Goal: Navigation & Orientation: Find specific page/section

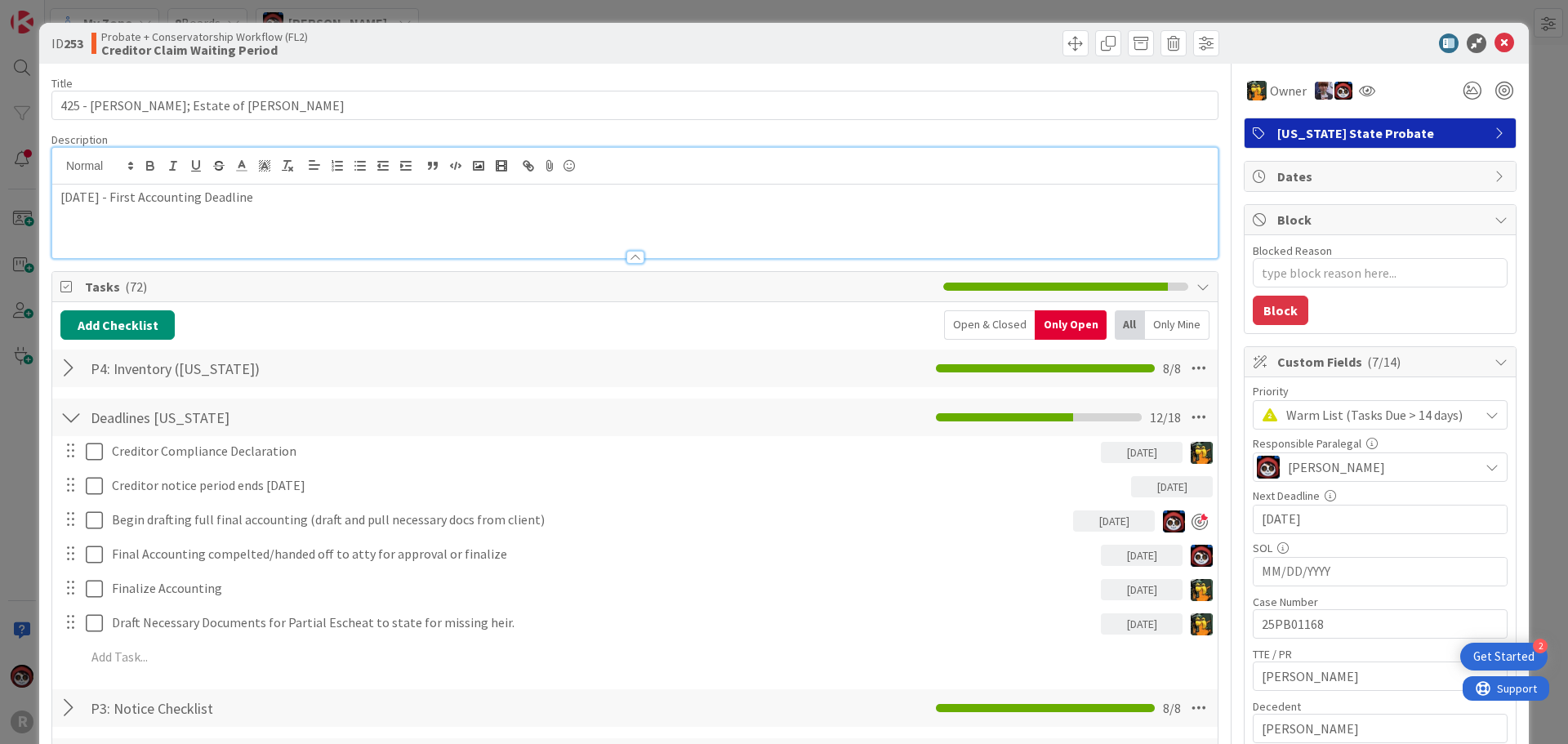
click at [282, 224] on p at bounding box center [634, 216] width 1149 height 19
drag, startPoint x: 298, startPoint y: 201, endPoint x: -5, endPoint y: 201, distance: 303.0
click at [0, 201] on html "2 Get Started R My Zone 8 Boards Jasmin Sanchez Tasks 66 None Last Edited Deliv…" at bounding box center [784, 372] width 1568 height 744
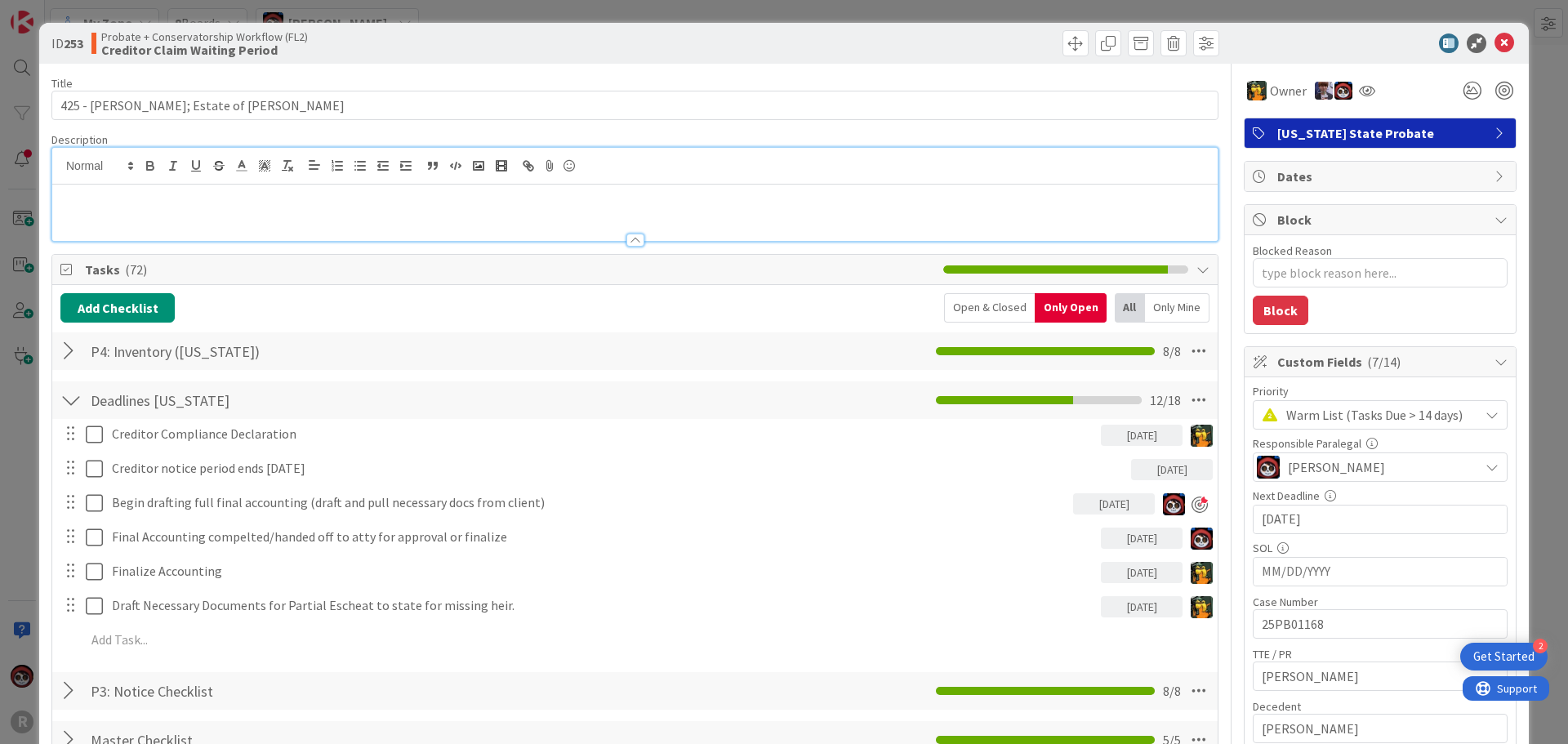
click at [436, 291] on div "Add Checklist Open & Closed Only Open All Only Mine P4: Inventory (Oregon) Chec…" at bounding box center [634, 618] width 1165 height 666
click at [437, 273] on span "Tasks ( 72 )" at bounding box center [510, 270] width 850 height 19
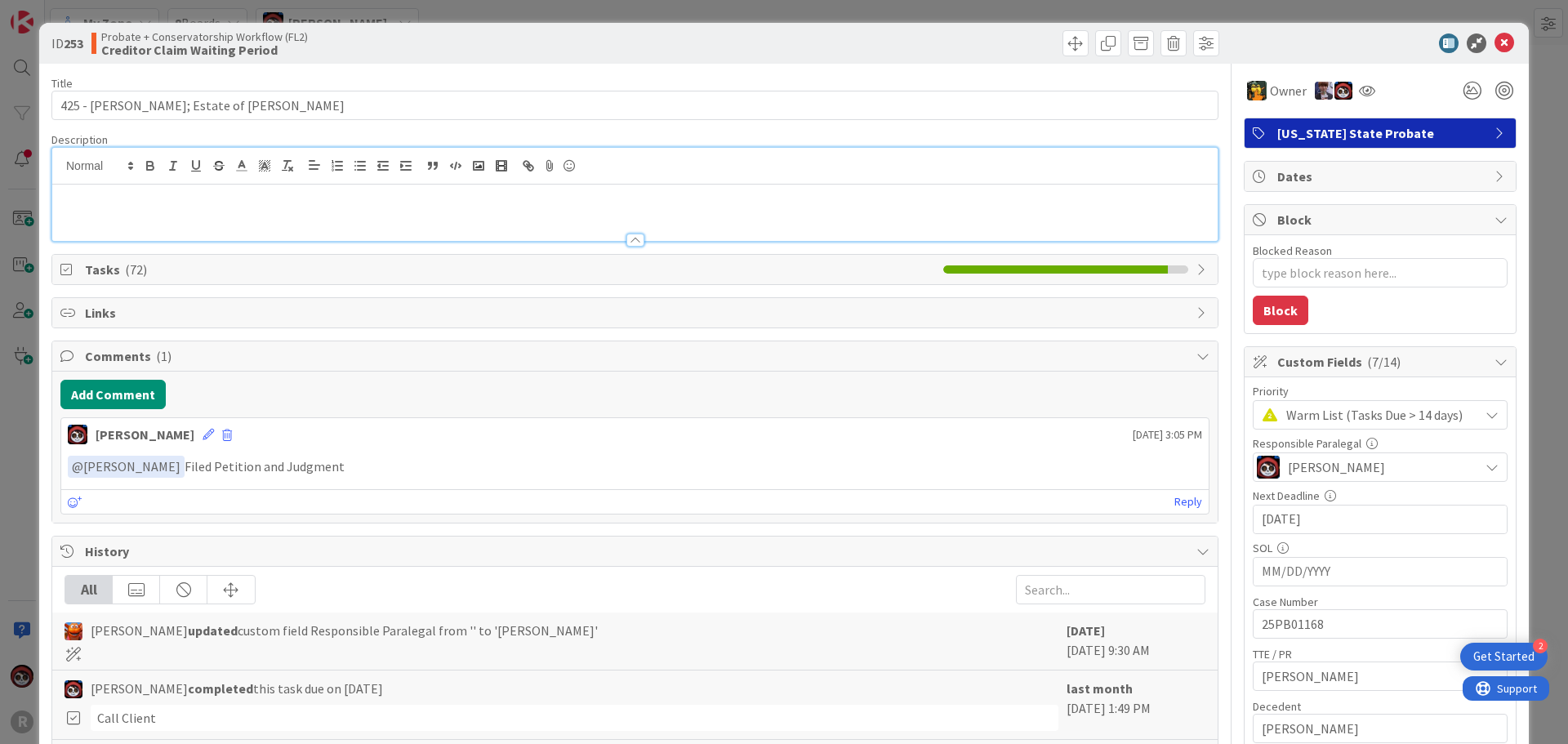
click at [138, 274] on span "( 72 )" at bounding box center [135, 269] width 22 height 16
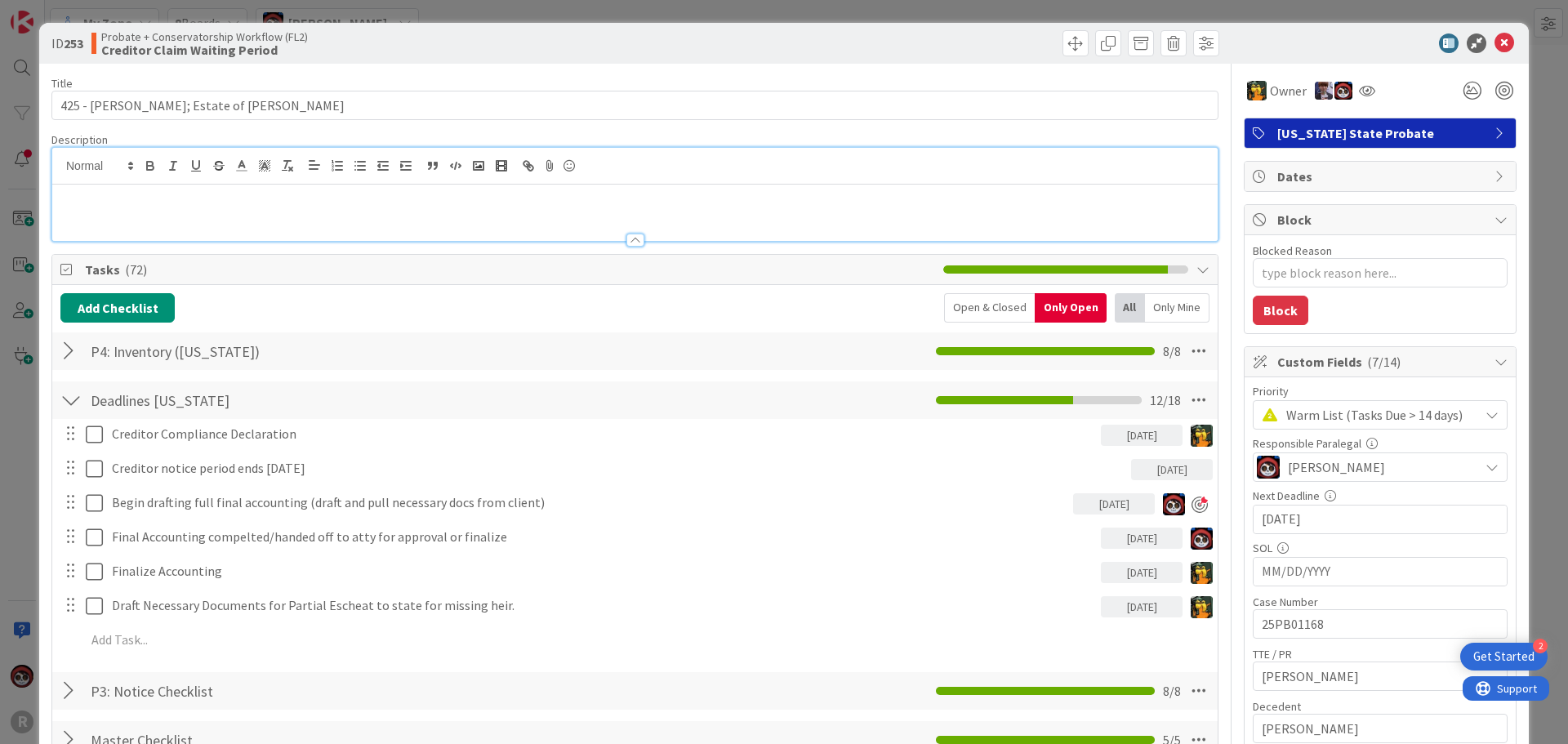
scroll to position [82, 0]
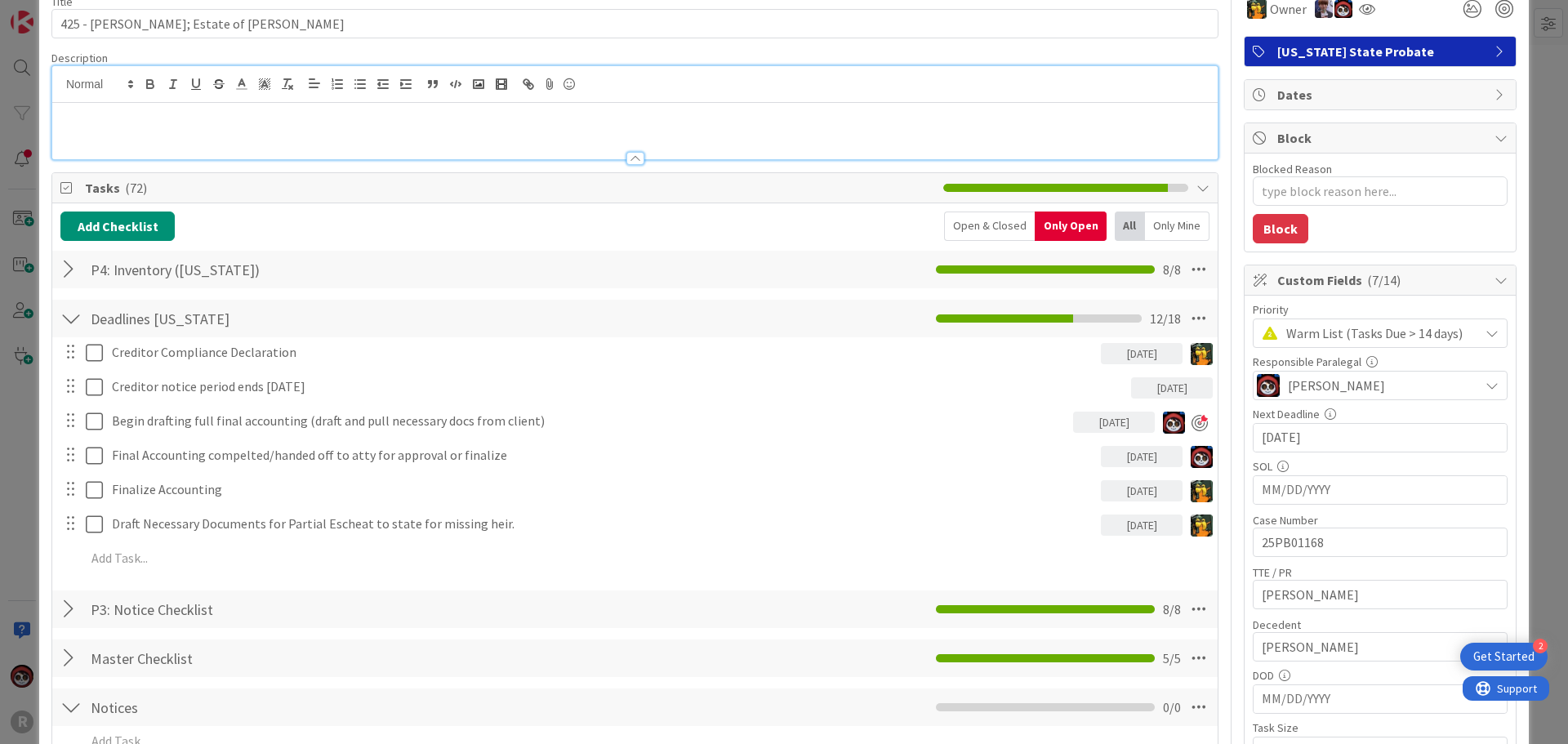
type textarea "x"
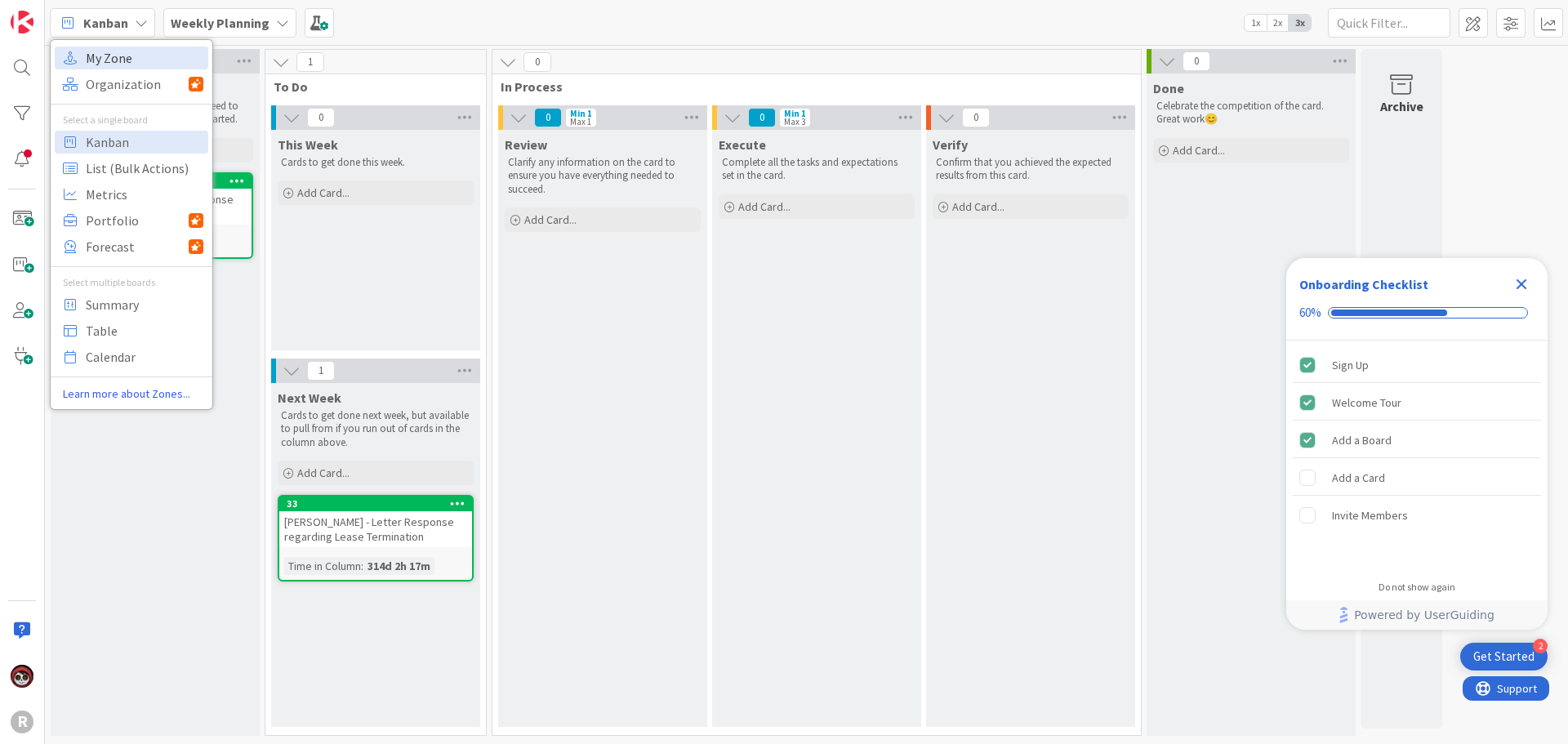
click at [117, 58] on span "My Zone" at bounding box center [144, 59] width 118 height 25
